Goal: Task Accomplishment & Management: Use online tool/utility

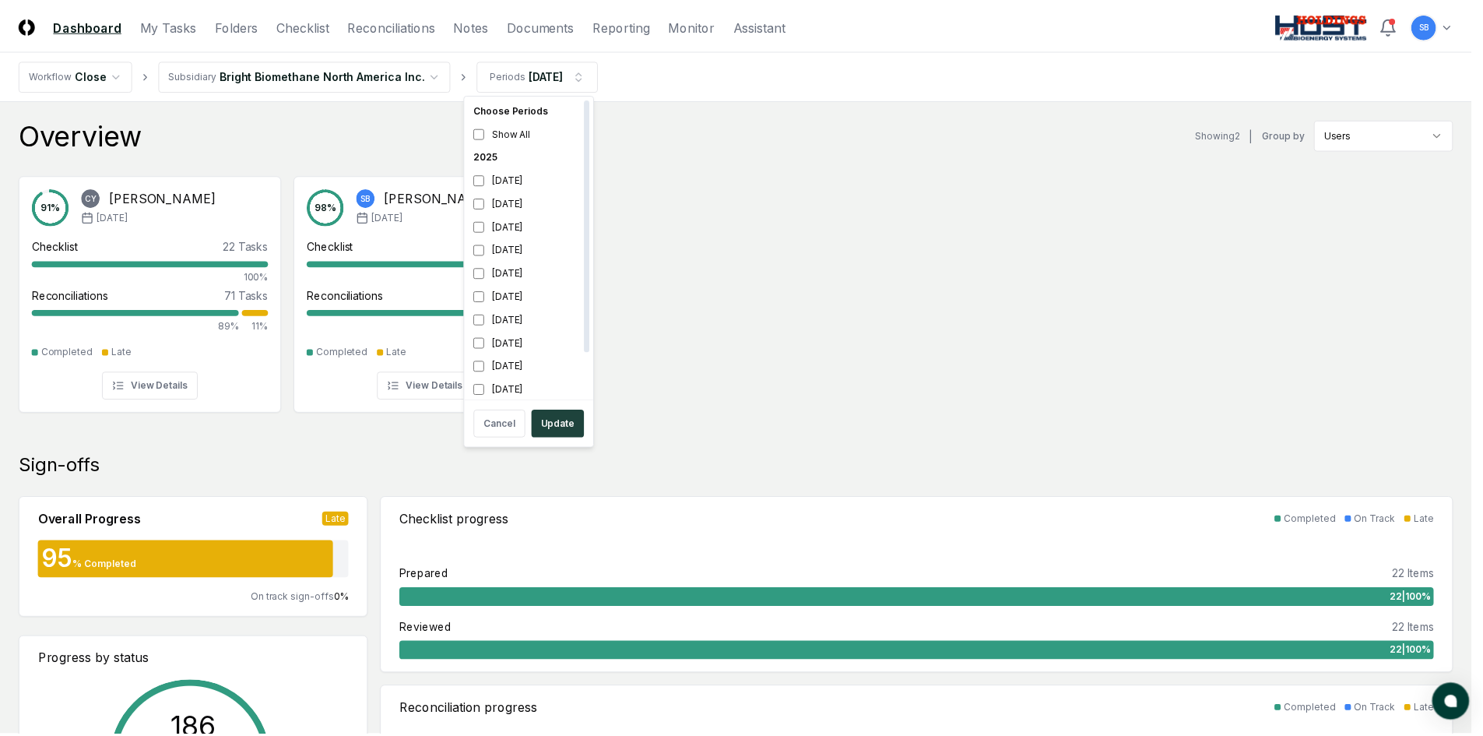
scroll to position [5, 0]
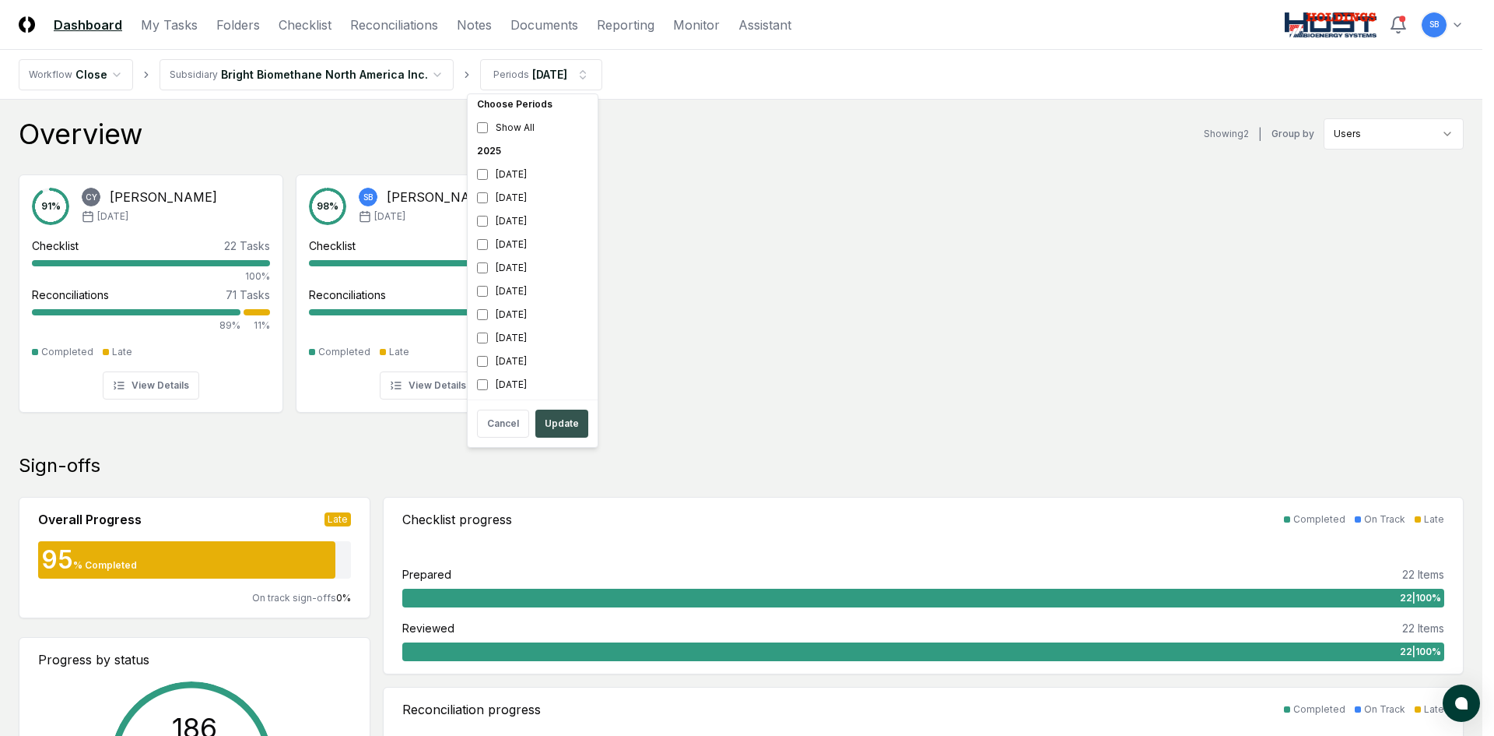
click at [565, 417] on button "Update" at bounding box center [561, 423] width 53 height 28
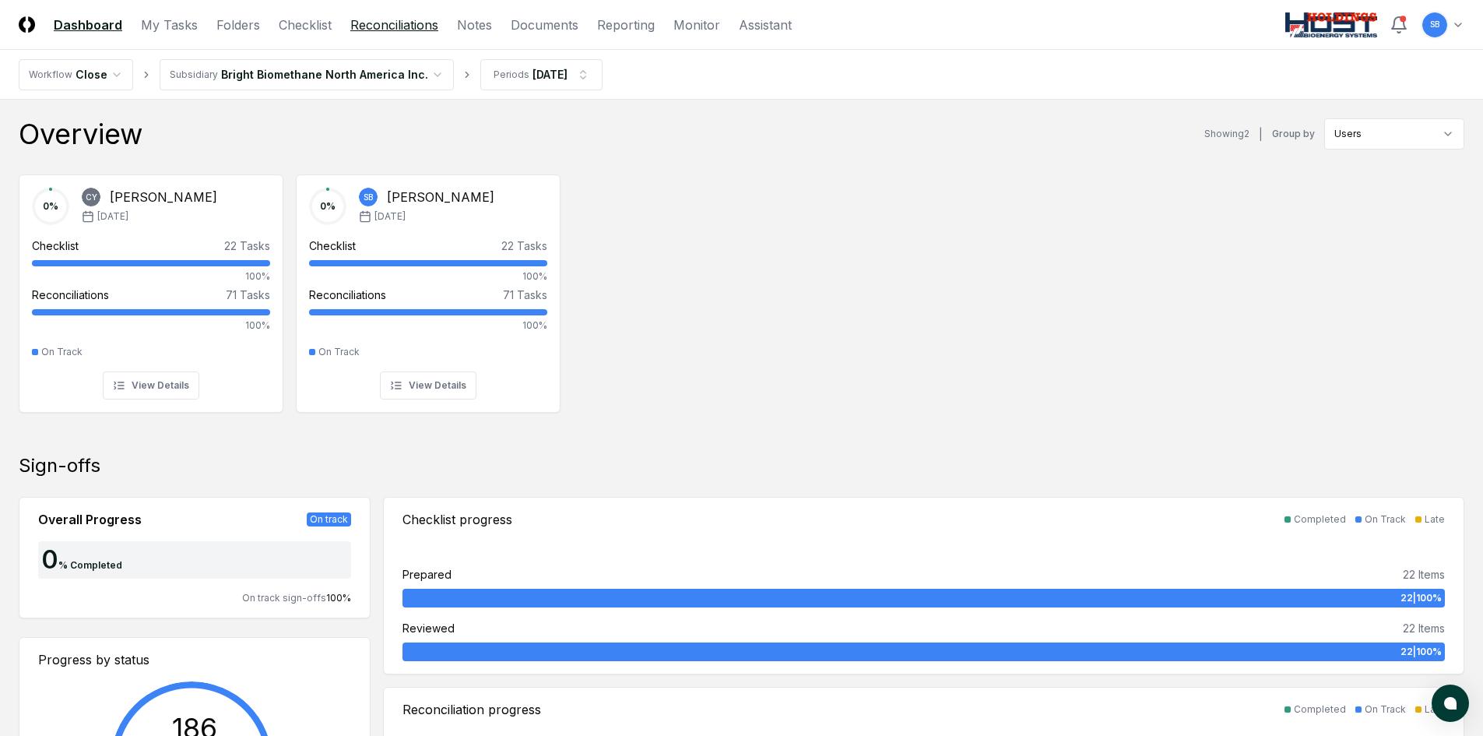
click at [363, 27] on link "Reconciliations" at bounding box center [394, 25] width 88 height 19
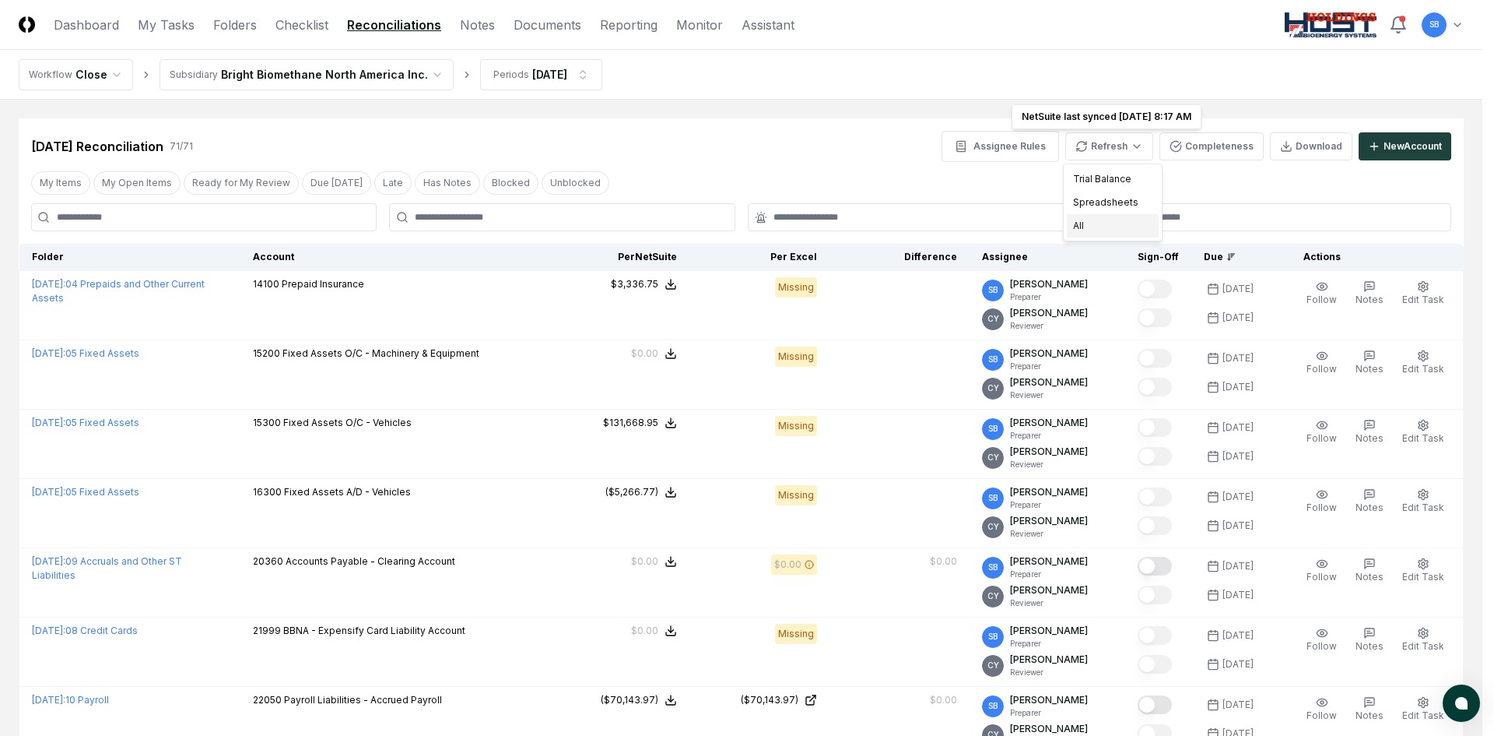
click at [1105, 224] on div "All" at bounding box center [1113, 225] width 92 height 23
